Goal: Transaction & Acquisition: Purchase product/service

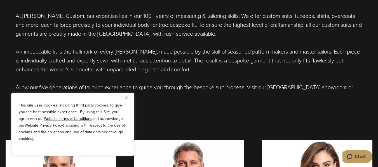
scroll to position [224, 0]
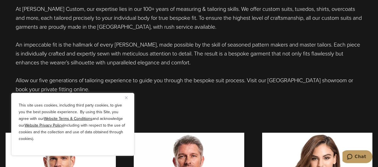
click at [128, 96] on button "Close" at bounding box center [128, 98] width 7 height 7
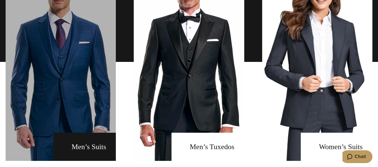
scroll to position [391, 0]
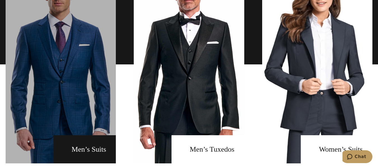
click at [69, 80] on link "men's suits" at bounding box center [61, 64] width 110 height 199
